Goal: Check status: Check status

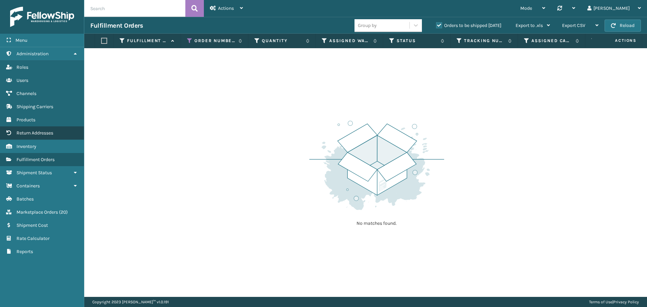
drag, startPoint x: 38, startPoint y: 158, endPoint x: 71, endPoint y: 136, distance: 39.1
click at [38, 158] on span "Fulfillment Orders" at bounding box center [36, 160] width 38 height 6
click at [188, 40] on icon at bounding box center [189, 41] width 5 height 6
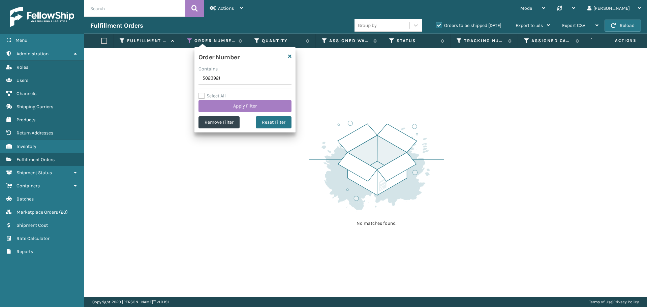
click at [211, 79] on input "5023921" at bounding box center [244, 78] width 93 height 12
type input "5023883"
click at [226, 102] on button "Apply Filter" at bounding box center [244, 106] width 93 height 12
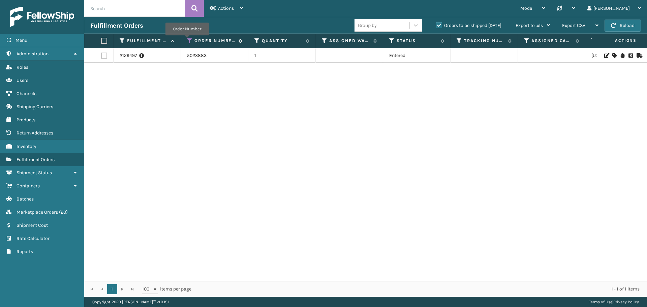
click at [187, 40] on icon at bounding box center [189, 41] width 5 height 6
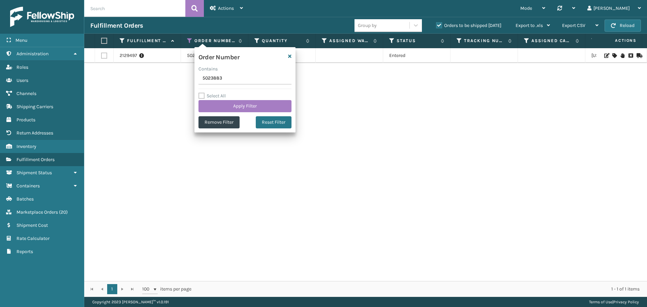
click at [224, 80] on input "5023883" at bounding box center [244, 78] width 93 height 12
type input "5023921"
click at [233, 101] on button "Apply Filter" at bounding box center [244, 106] width 93 height 12
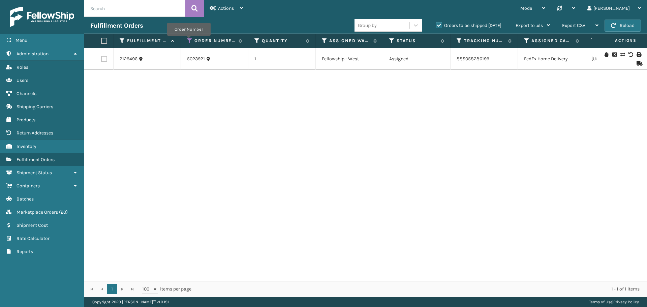
drag, startPoint x: 189, startPoint y: 40, endPoint x: 193, endPoint y: 49, distance: 9.3
click at [189, 40] on icon at bounding box center [189, 41] width 5 height 6
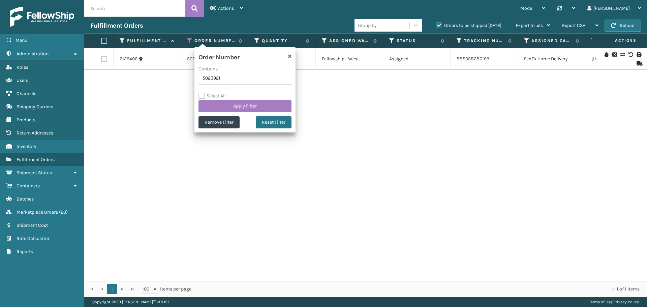
click at [215, 81] on input "5023921" at bounding box center [244, 78] width 93 height 12
type input "5023975"
click at [230, 109] on button "Apply Filter" at bounding box center [244, 106] width 93 height 12
